Goal: Transaction & Acquisition: Purchase product/service

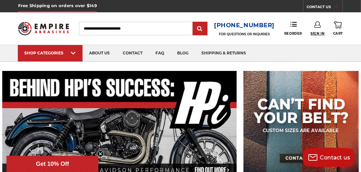
drag, startPoint x: 0, startPoint y: 0, endPoint x: 317, endPoint y: 34, distance: 319.0
click at [317, 34] on span "Sign In" at bounding box center [318, 33] width 14 height 4
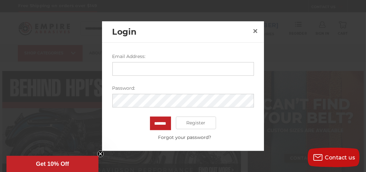
click at [201, 69] on input "Email Address:" at bounding box center [182, 69] width 141 height 14
click at [163, 125] on input "*******" at bounding box center [160, 123] width 21 height 14
click at [163, 125] on form "Email Address: Password: ******* Register Forgot your password?" at bounding box center [182, 97] width 141 height 88
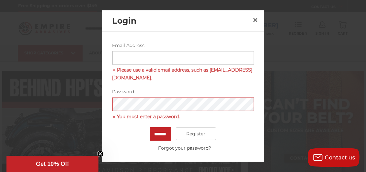
click at [147, 57] on input "Email Address:" at bounding box center [182, 58] width 141 height 14
type input "**********"
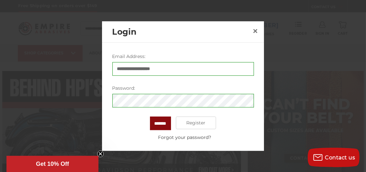
click at [162, 124] on input "*******" at bounding box center [160, 123] width 21 height 14
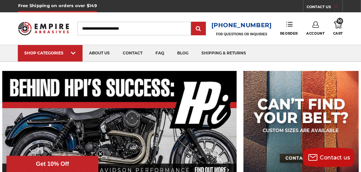
click at [292, 28] on link "Reorder" at bounding box center [289, 28] width 18 height 14
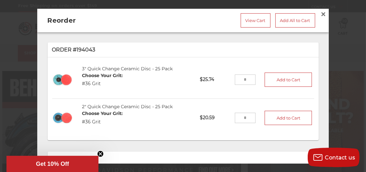
click at [237, 80] on input "tel" at bounding box center [245, 79] width 21 height 10
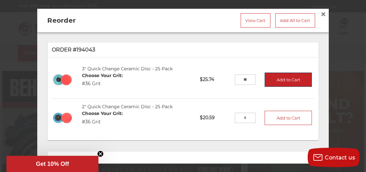
type input "**"
click at [279, 81] on button "Add to Cart" at bounding box center [287, 79] width 47 height 14
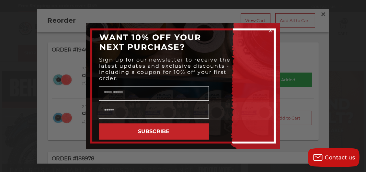
click at [272, 29] on icon "Close dialog" at bounding box center [270, 30] width 3 height 3
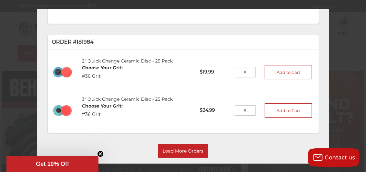
scroll to position [77, 0]
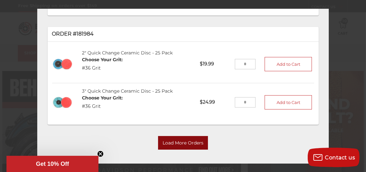
click at [175, 138] on button "Load More Orders" at bounding box center [183, 143] width 50 height 14
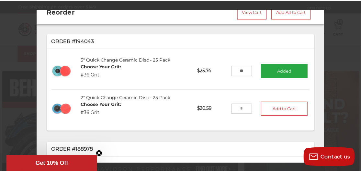
scroll to position [0, 0]
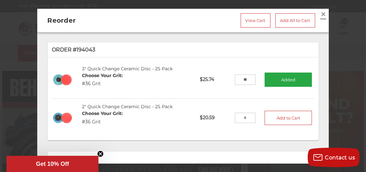
click at [320, 14] on span "×" at bounding box center [323, 14] width 6 height 13
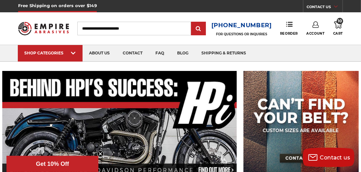
click at [339, 27] on use at bounding box center [338, 24] width 8 height 7
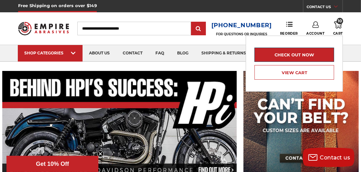
click at [306, 51] on link "Check out now" at bounding box center [294, 55] width 80 height 14
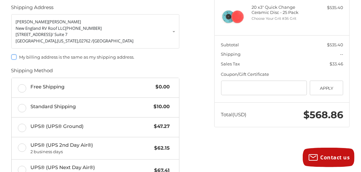
scroll to position [106, 0]
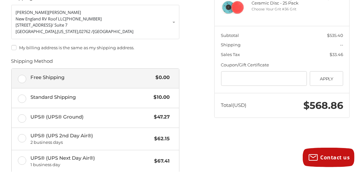
click at [24, 77] on label "Free Shipping $0.00" at bounding box center [96, 78] width 168 height 19
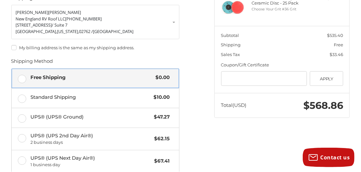
scroll to position [221, 0]
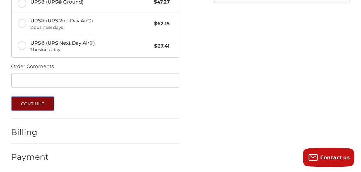
click at [39, 104] on button "Continue" at bounding box center [32, 103] width 43 height 14
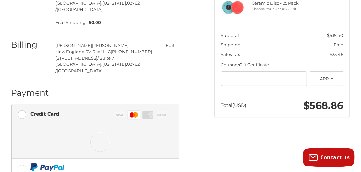
scroll to position [135, 0]
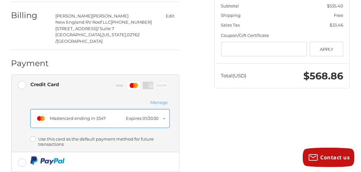
click at [165, 109] on button "Master Mastercard ending in 3347 Expires 01/2030" at bounding box center [99, 118] width 139 height 19
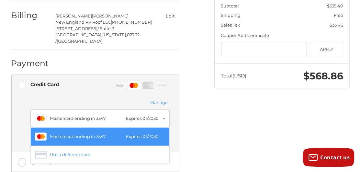
click at [197, 102] on ol "Customer nervroof@comcast.net Sign Out Shipping James Conboy New England RV Roo…" at bounding box center [108, 99] width 194 height 366
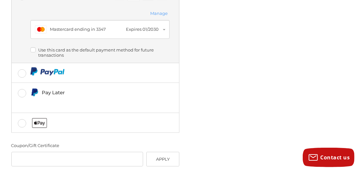
scroll to position [244, 0]
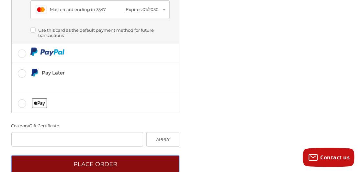
click at [114, 155] on button "Place Order" at bounding box center [95, 164] width 168 height 18
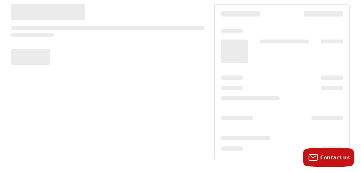
scroll to position [59, 0]
